Goal: Task Accomplishment & Management: Manage account settings

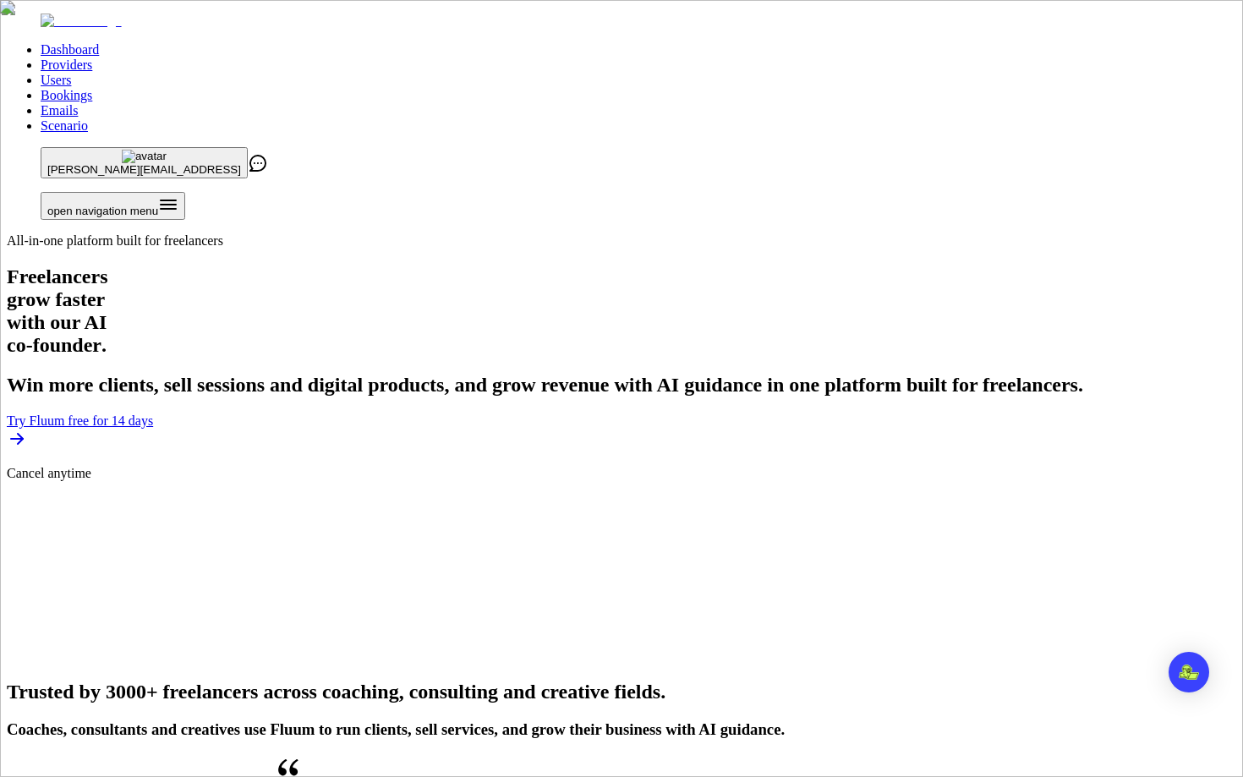
click at [71, 73] on link "Users" at bounding box center [56, 80] width 30 height 14
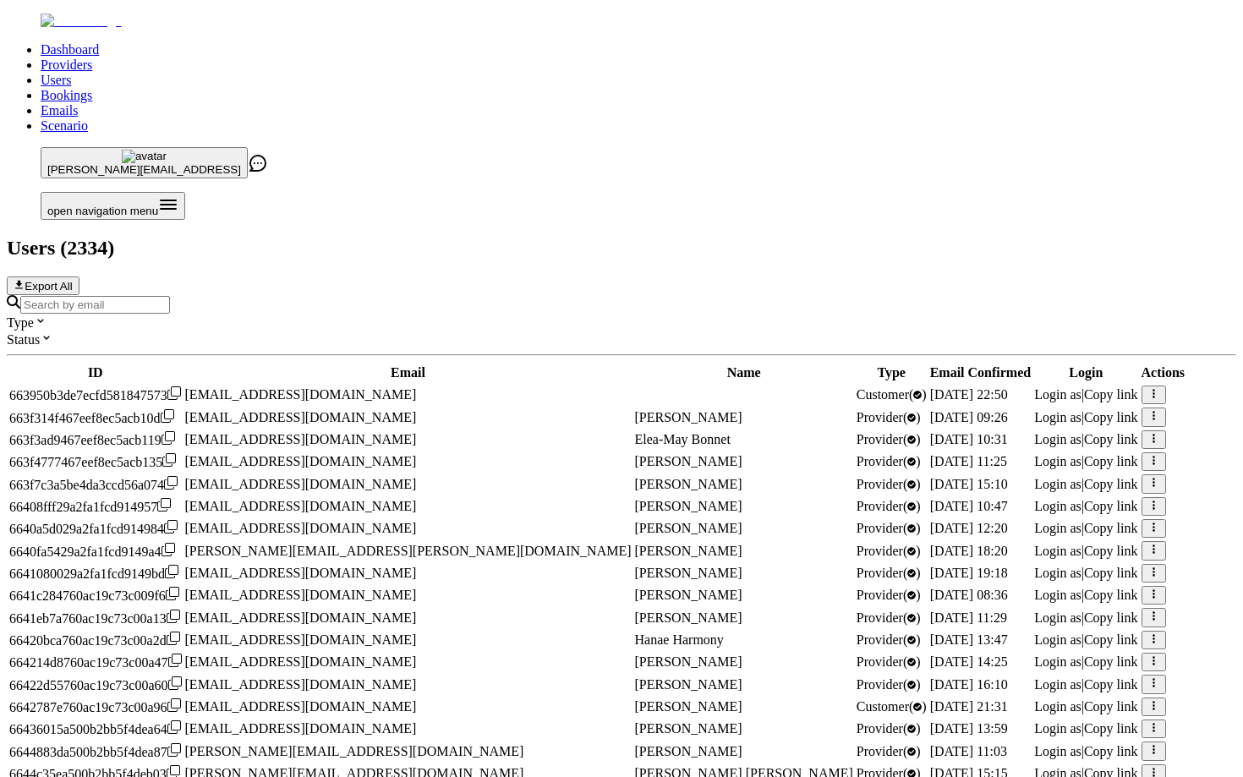
click at [170, 296] on input "Search by email" at bounding box center [95, 305] width 150 height 18
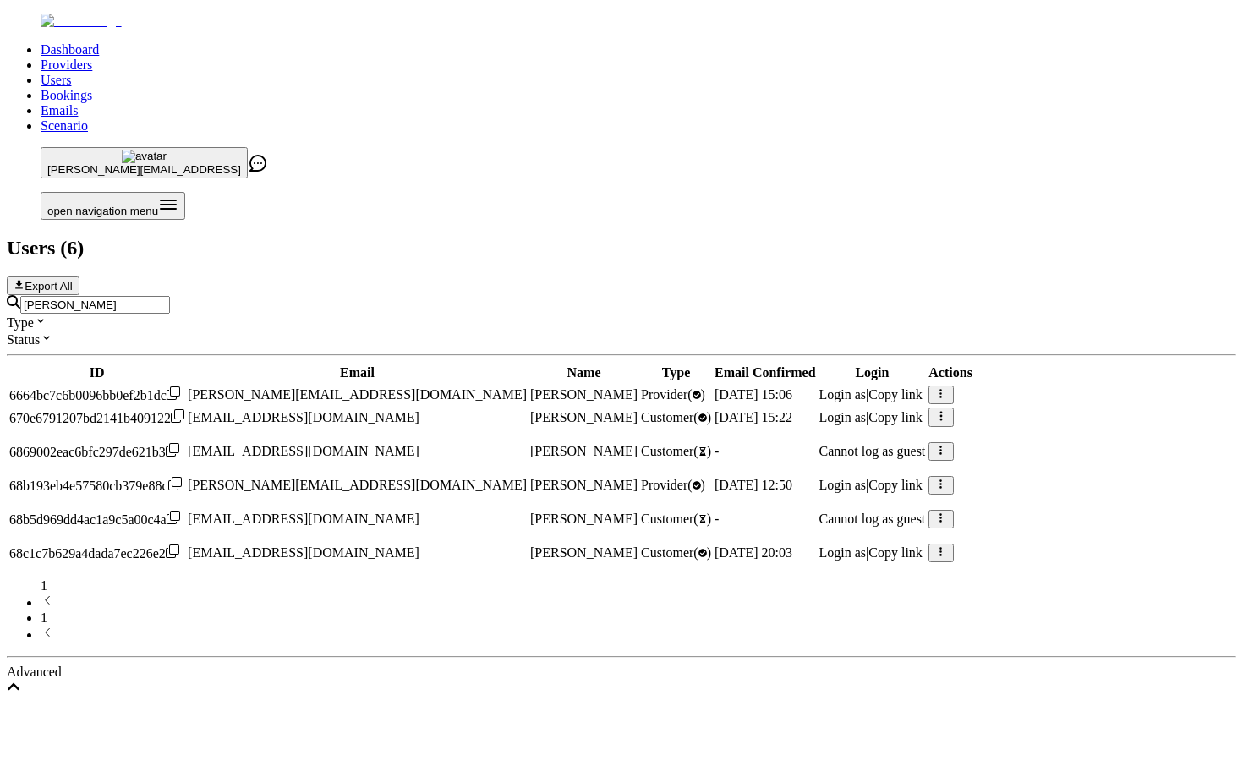
click at [867, 387] on span "Login as" at bounding box center [843, 394] width 47 height 14
click at [170, 296] on input "ruth" at bounding box center [95, 305] width 150 height 18
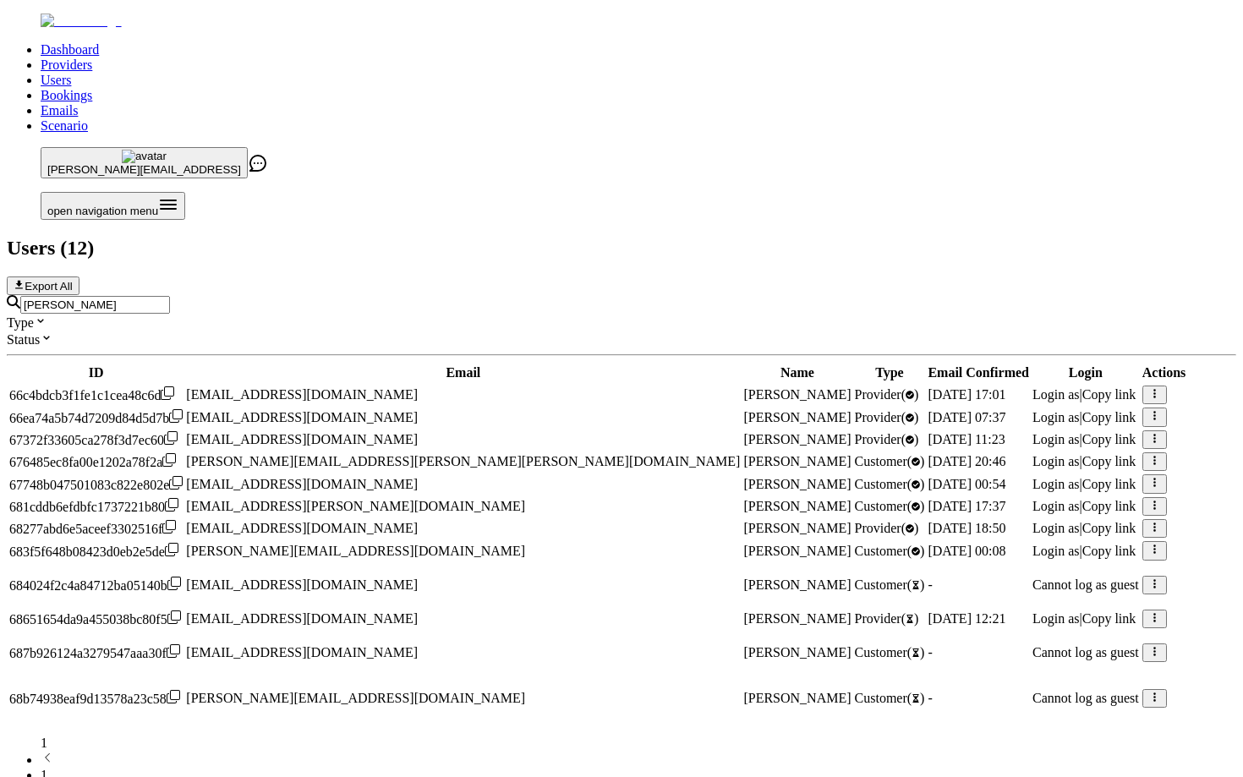
type input "emily"
click at [1033, 521] on span "Login as" at bounding box center [1056, 528] width 47 height 14
click at [282, 295] on div "emily Type Status ID Email Name Type Email Confirmed Login Actions 66c4bdcb3f1f…" at bounding box center [622, 574] width 1230 height 559
click at [170, 296] on input "emily" at bounding box center [95, 305] width 150 height 18
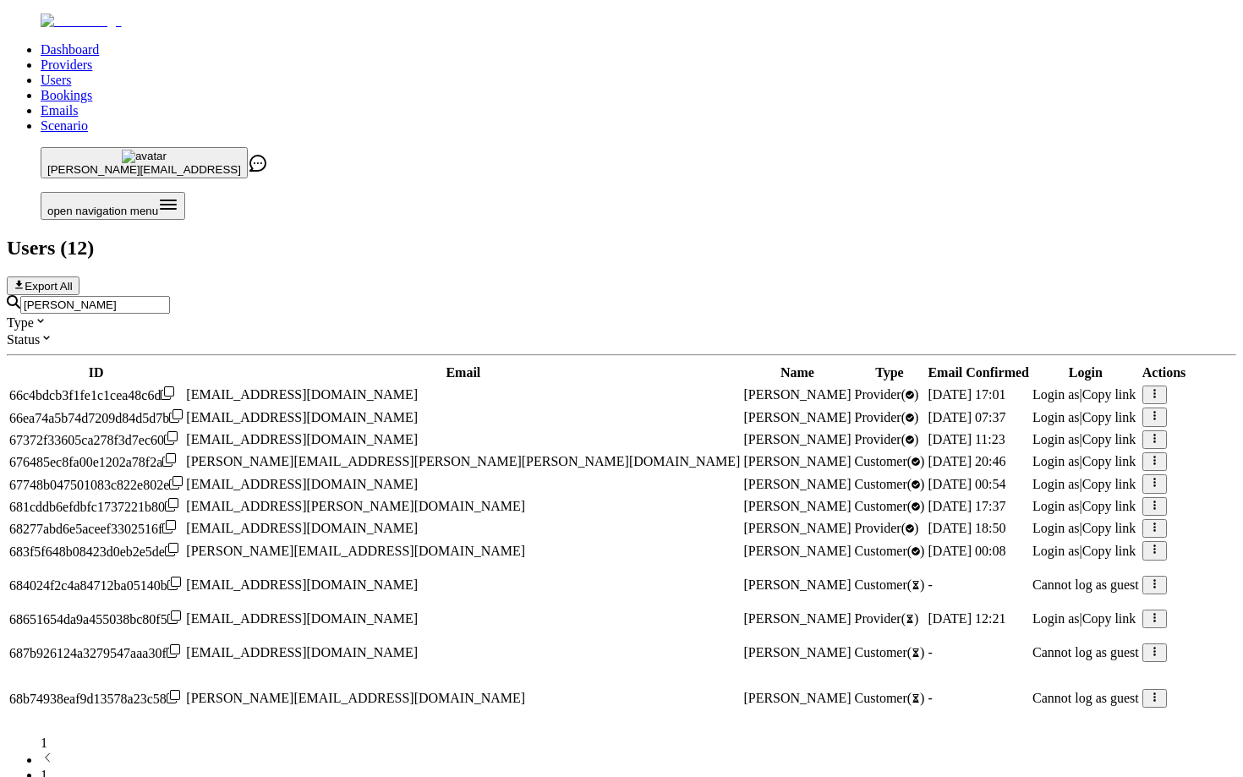
click at [170, 296] on input "emily" at bounding box center [95, 305] width 150 height 18
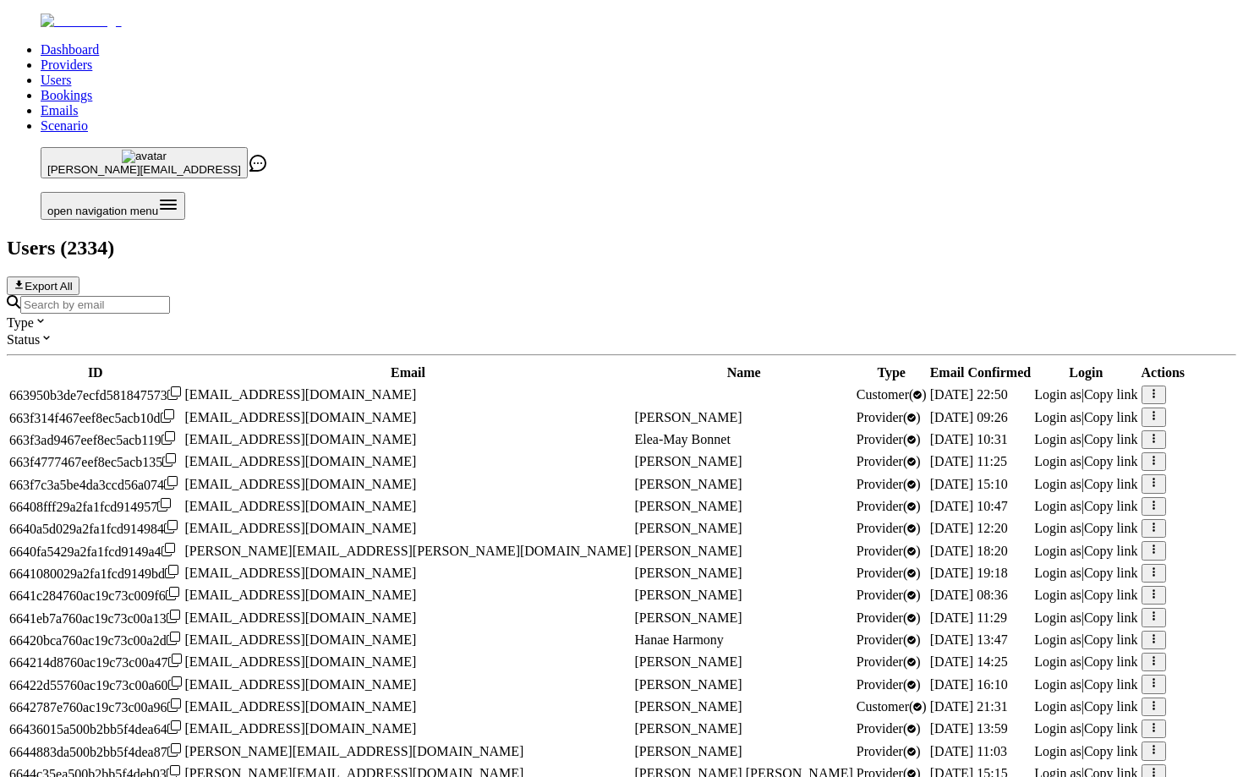
click at [245, 237] on h2 "Users ( 2334 )" at bounding box center [622, 248] width 1230 height 23
